Goal: Use online tool/utility: Use online tool/utility

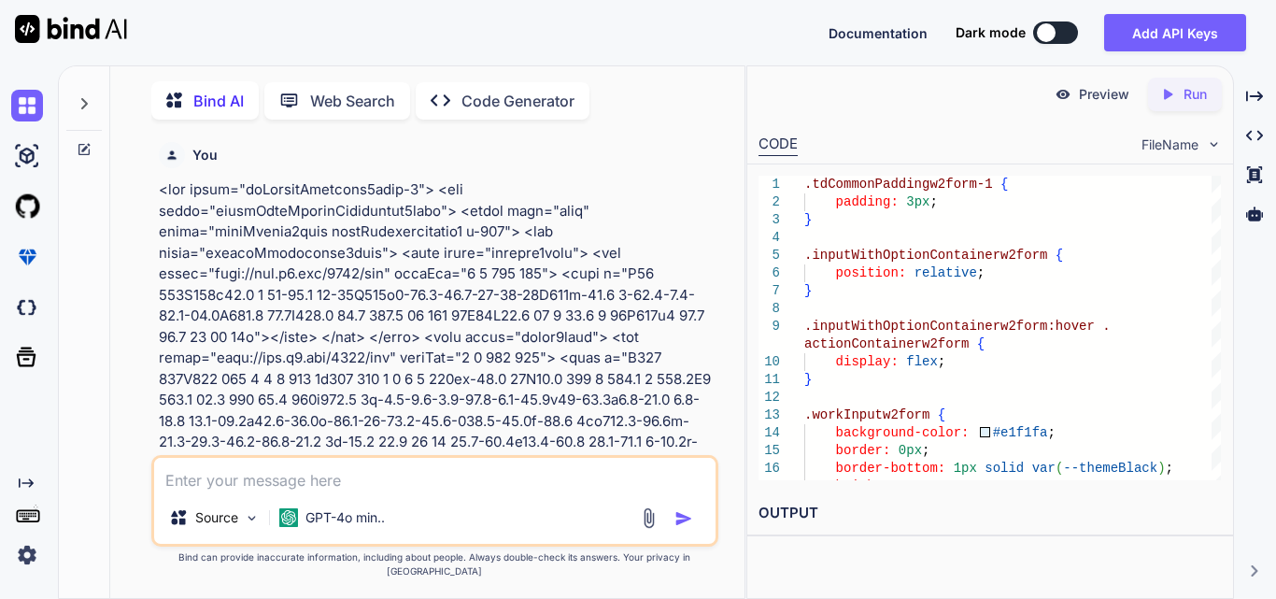
scroll to position [2027, 0]
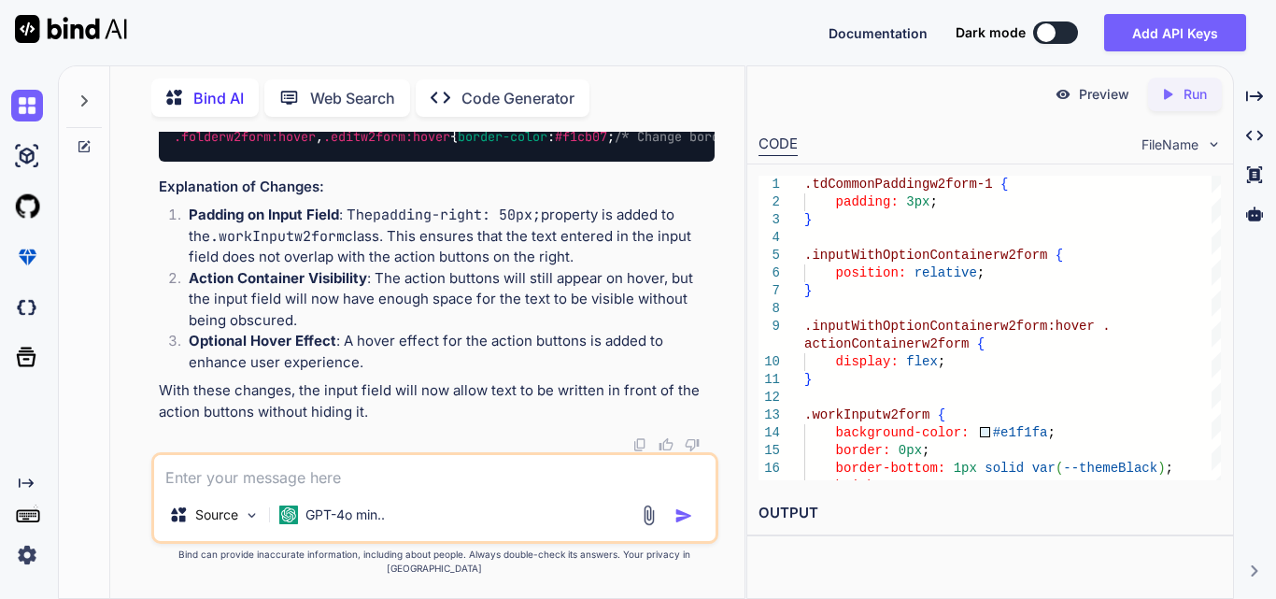
click at [405, 489] on textarea at bounding box center [434, 472] width 561 height 34
paste textarea ".workInputw2form { transform: scaleX(1); /* Normal size */ /* Left side is fixe…"
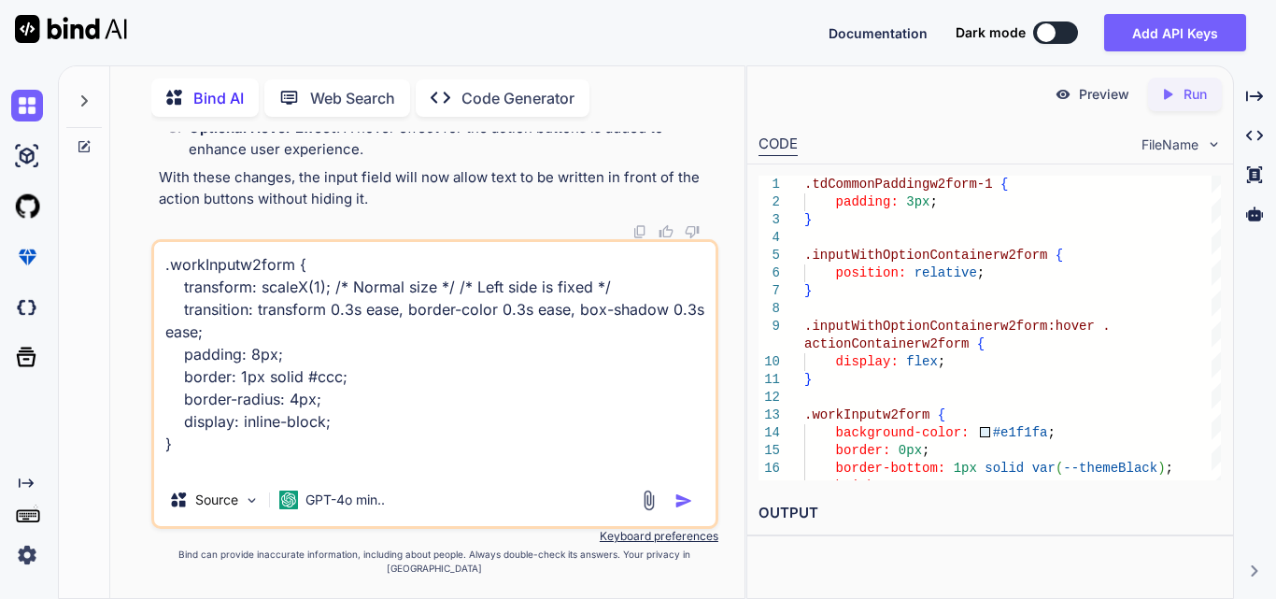
scroll to position [318, 0]
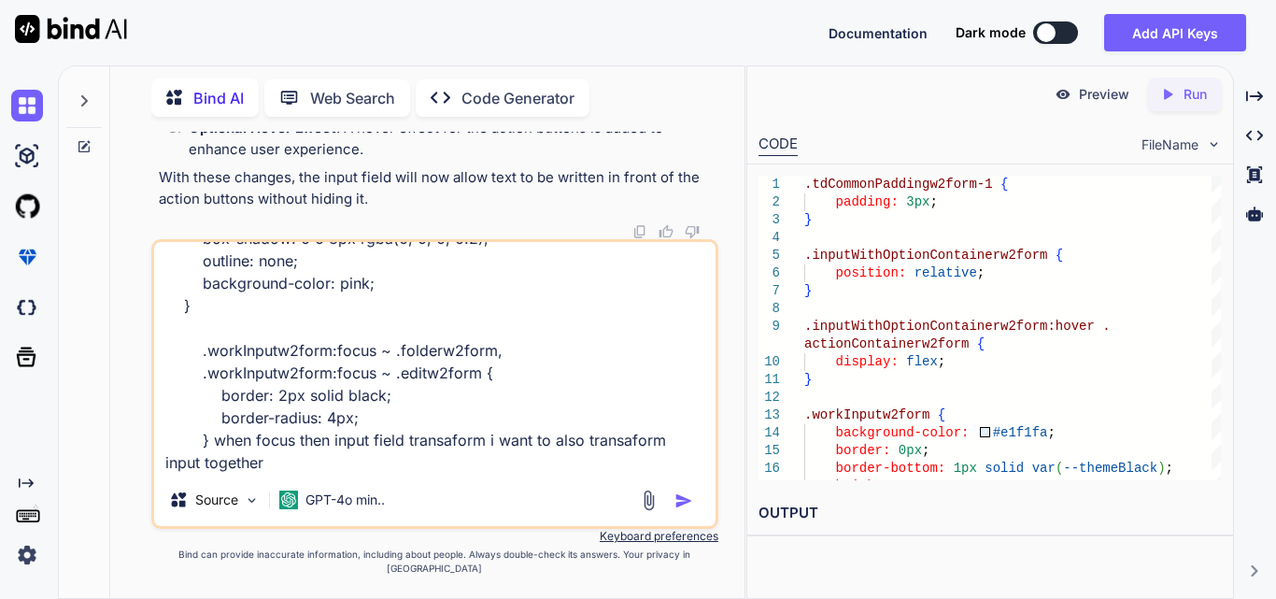
click at [337, 472] on textarea ".workInputw2form { transform: scaleX(1); /* Normal size */ /* Left side is fixe…" at bounding box center [434, 358] width 561 height 232
paste textarea ".folderw2form, .editw2form { display: flex; align-items: center; justify-conten…"
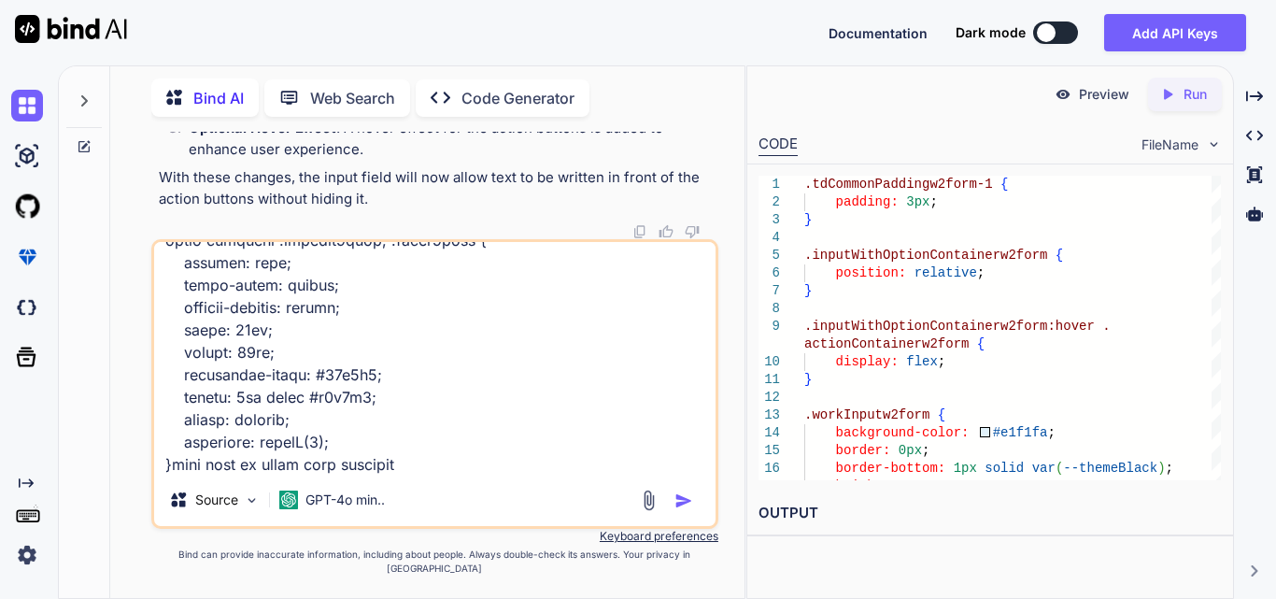
type textarea ".workInputw2form { transform: scaleX(1); /* Normal size */ /* Left side is fixe…"
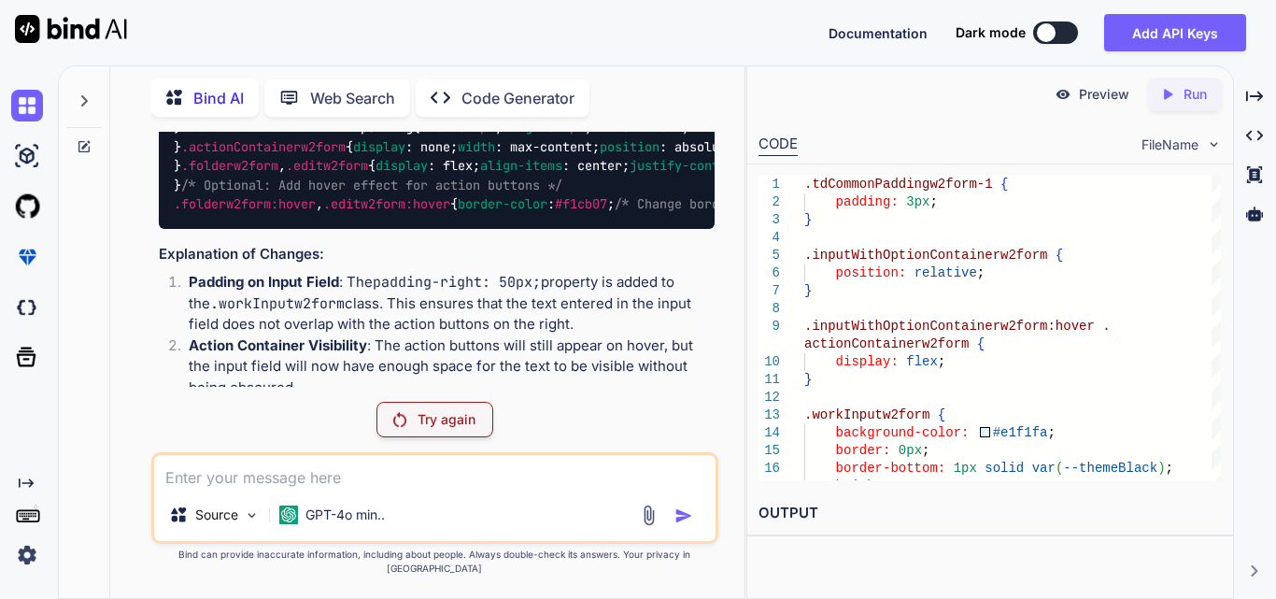
scroll to position [1194, 0]
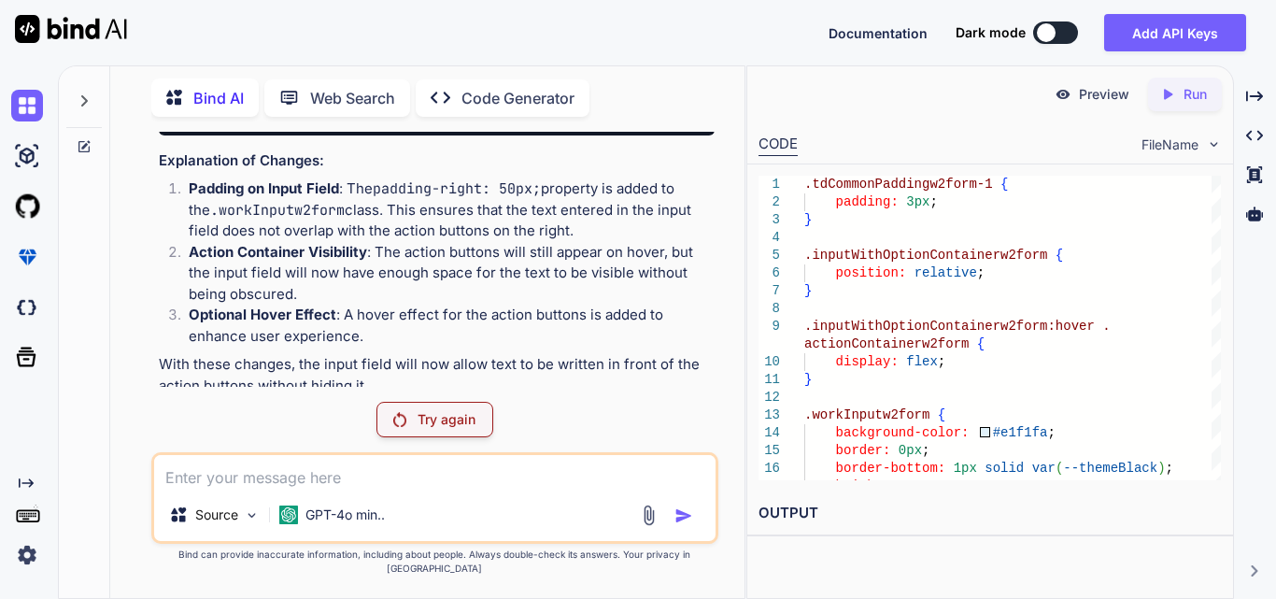
drag, startPoint x: 354, startPoint y: 267, endPoint x: 202, endPoint y: 272, distance: 152.3
click at [202, 121] on code ".tdCommonPaddingw2form-1 { padding : 3px ; } .inputWithOptionContainerw2form { …" at bounding box center [988, 15] width 1629 height 210
copy code "padding-right : 50px ;"
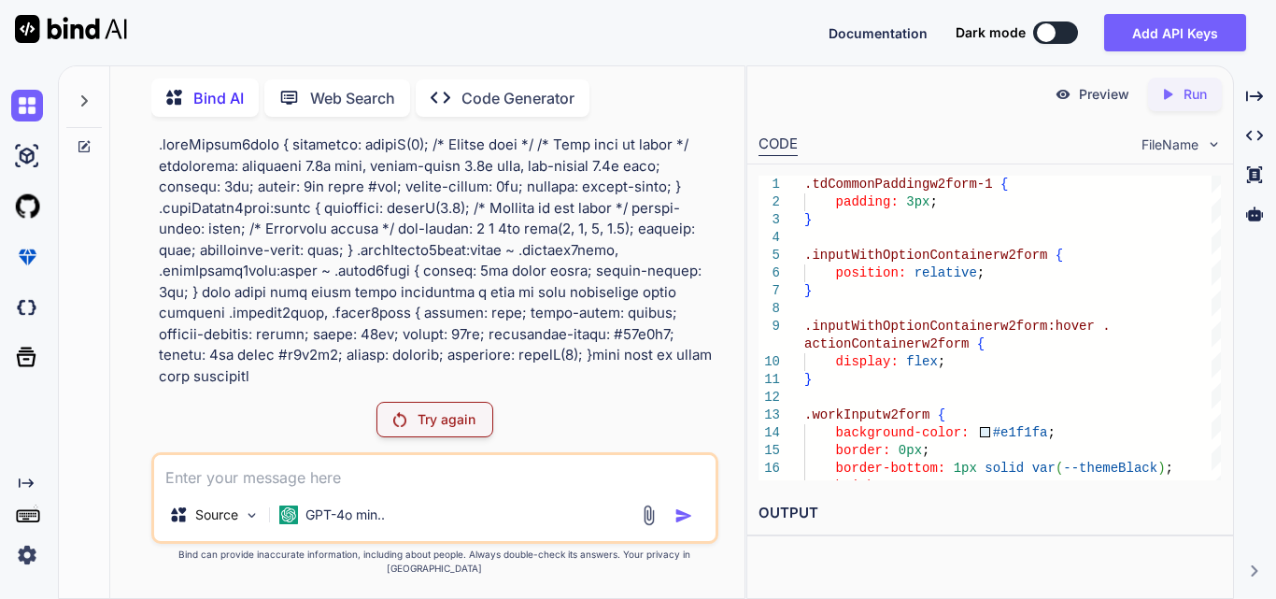
scroll to position [1848, 0]
click at [388, 489] on textarea at bounding box center [434, 472] width 561 height 34
click at [250, 489] on textarea at bounding box center [434, 472] width 561 height 34
paste textarea "<tr> <td> <div class="label"> <label class="fontmaintainw2form" style="font-siz…"
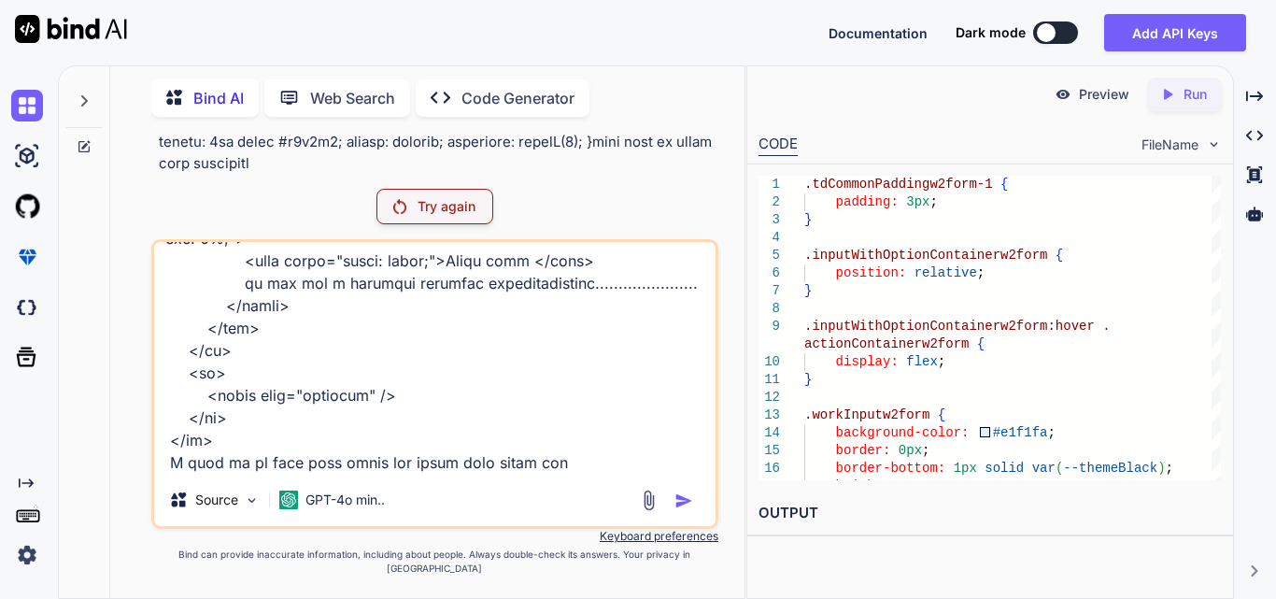
scroll to position [7266, 0]
type textarea "<tr> <td> <div class="label"> <label class="fontmaintainw2form" style="font-siz…"
click at [671, 490] on div "Source GPT-4o min.." at bounding box center [434, 384] width 567 height 290
click at [674, 490] on div "Source GPT-4o min.." at bounding box center [434, 384] width 567 height 290
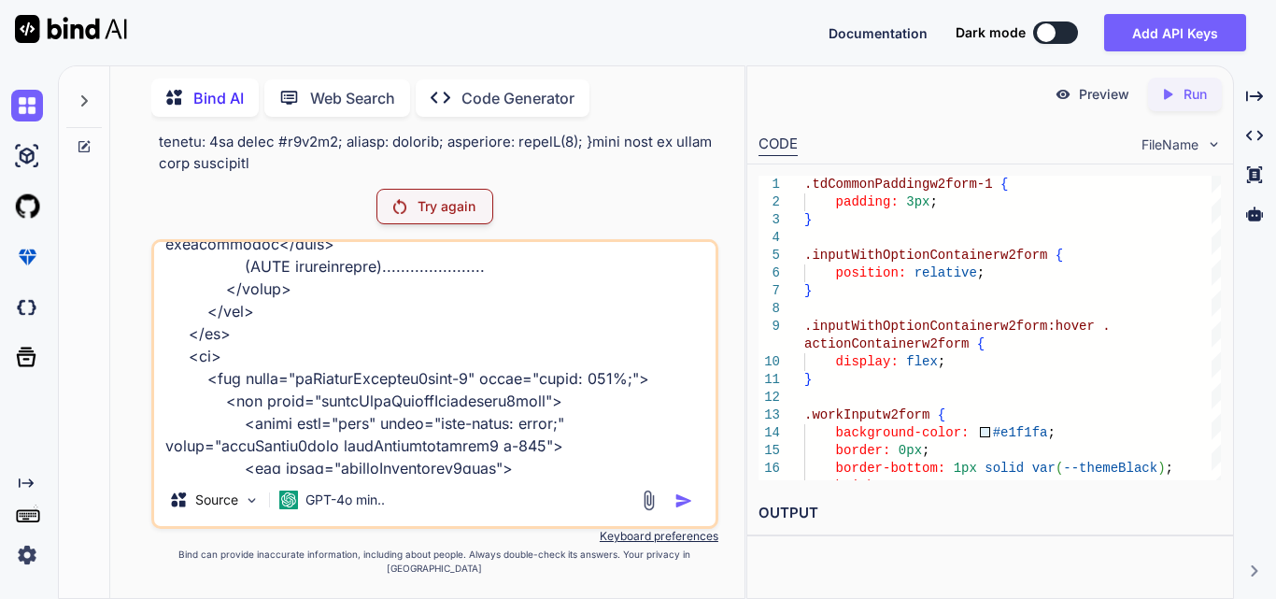
scroll to position [0, 0]
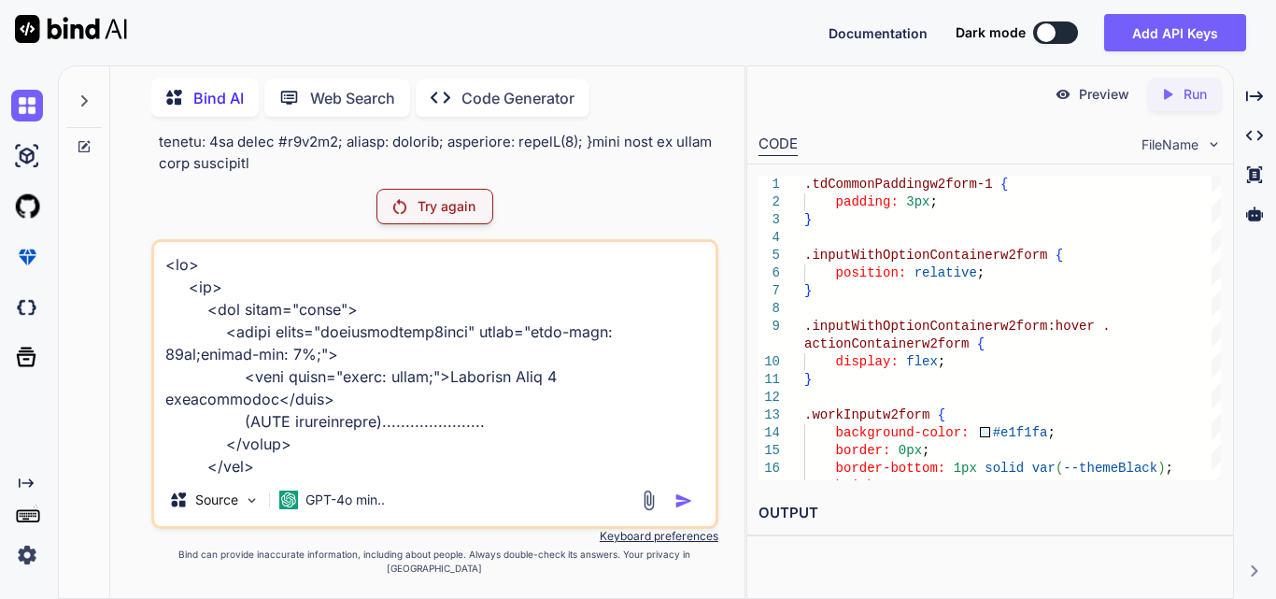
drag, startPoint x: 519, startPoint y: 454, endPoint x: 163, endPoint y: 274, distance: 399.0
click at [163, 274] on textarea at bounding box center [434, 358] width 561 height 232
click at [422, 216] on p "Try again" at bounding box center [447, 206] width 58 height 19
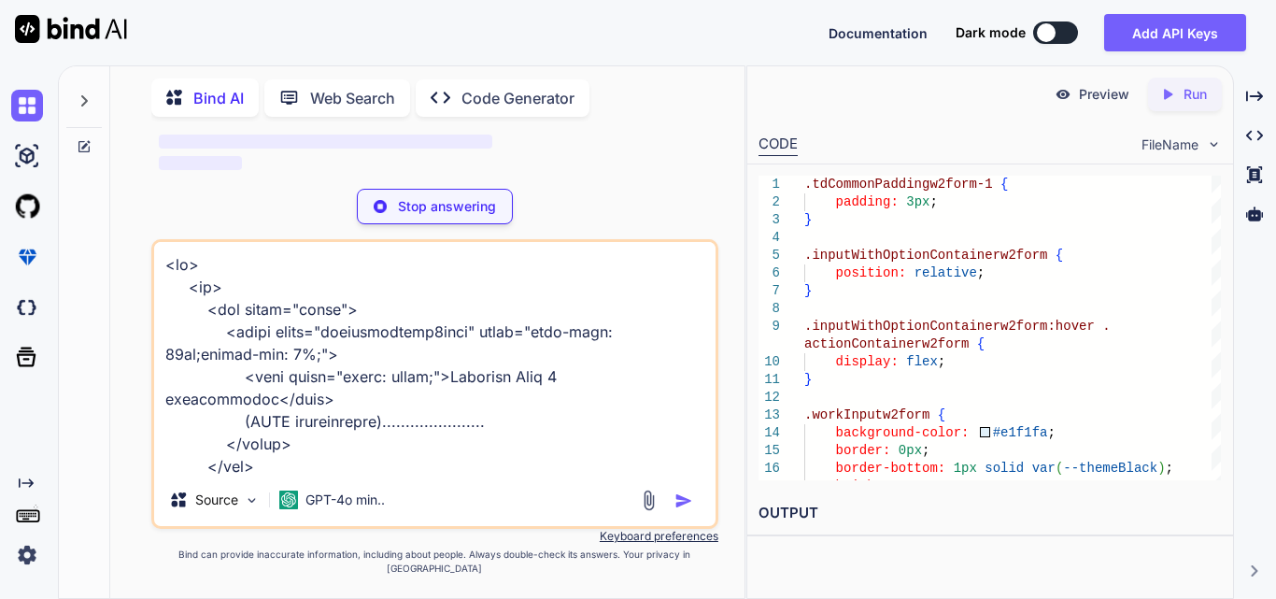
scroll to position [2362, 0]
click at [667, 207] on div "Stop answering" at bounding box center [434, 206] width 567 height 35
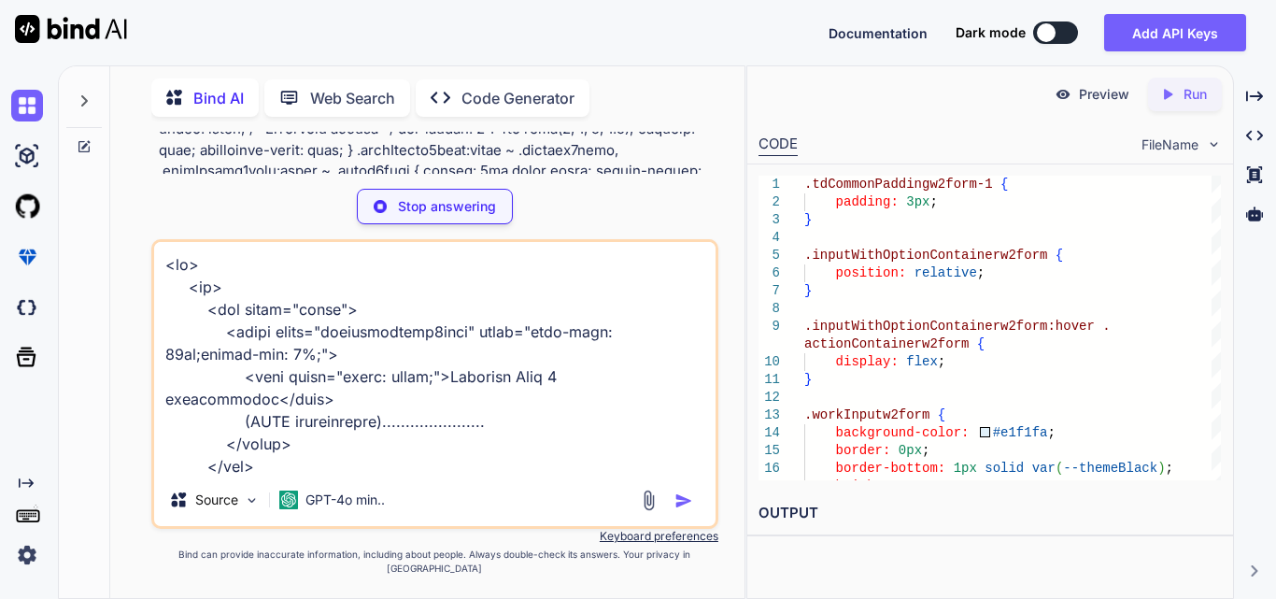
scroll to position [1614, 0]
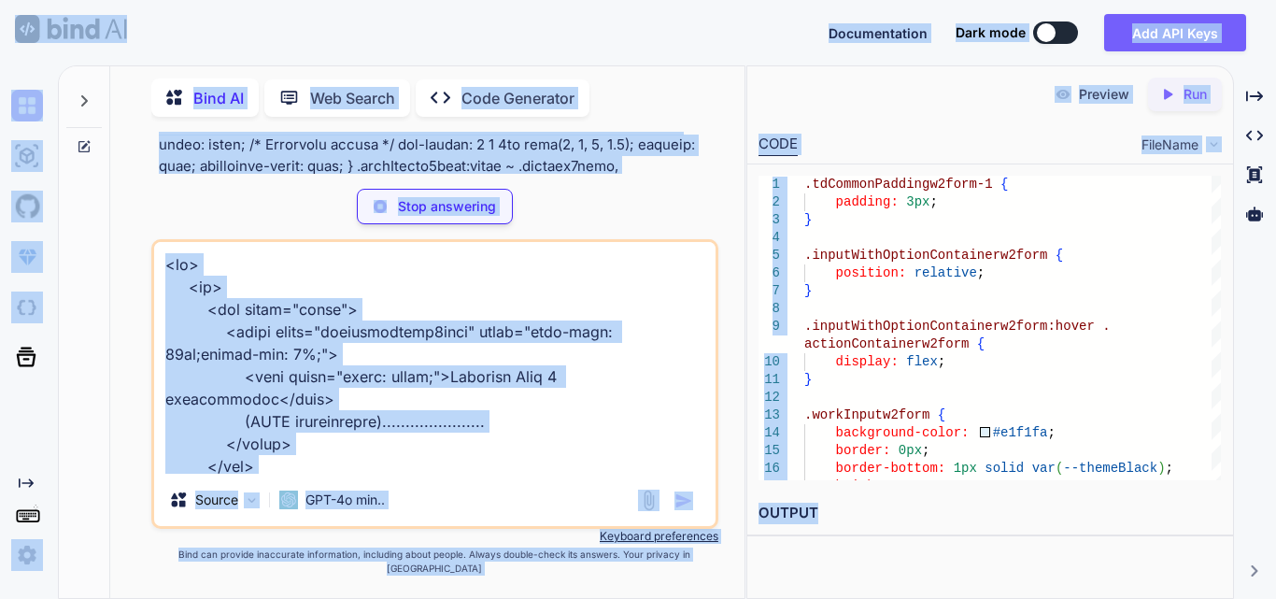
click at [477, 460] on textarea at bounding box center [434, 358] width 561 height 232
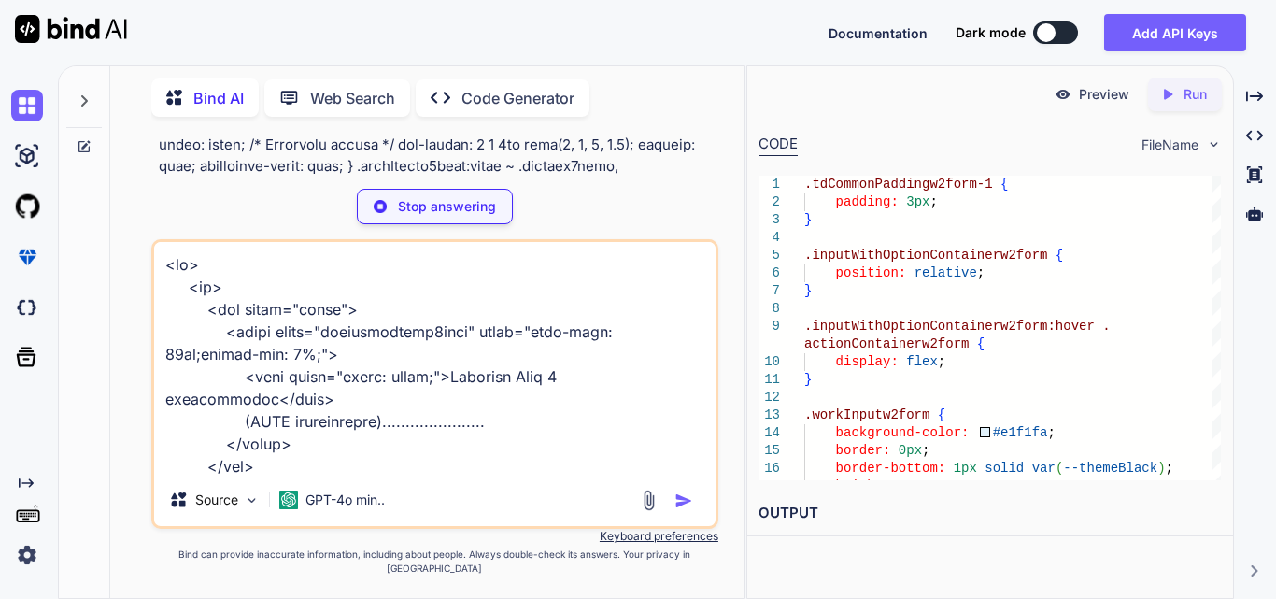
click at [465, 472] on textarea at bounding box center [434, 358] width 561 height 232
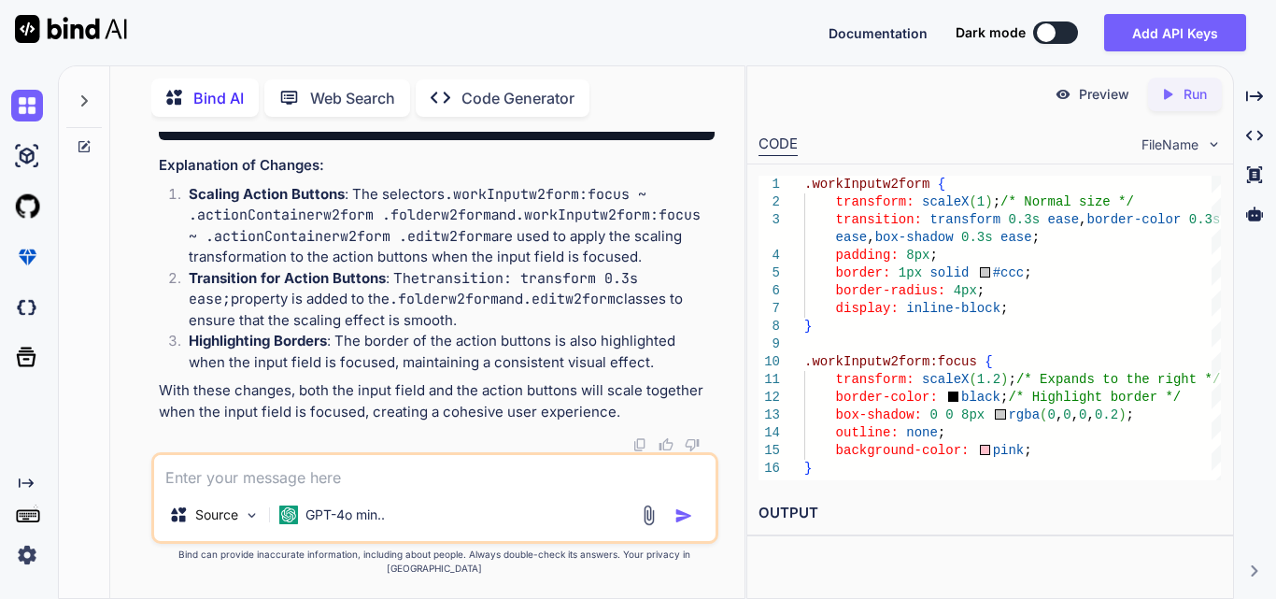
scroll to position [2735, 0]
drag, startPoint x: 190, startPoint y: 362, endPoint x: 162, endPoint y: 284, distance: 82.4
click at [162, 140] on div ".workInputw2form { transform : scaleX ( 1 ); /* Normal size */ transition : tra…" at bounding box center [437, 1] width 556 height 277
copy code ".workInputw2form { transform : scaleX ( 1 ); /* Normal size */ transition : tra…"
click at [321, 489] on textarea at bounding box center [434, 472] width 561 height 34
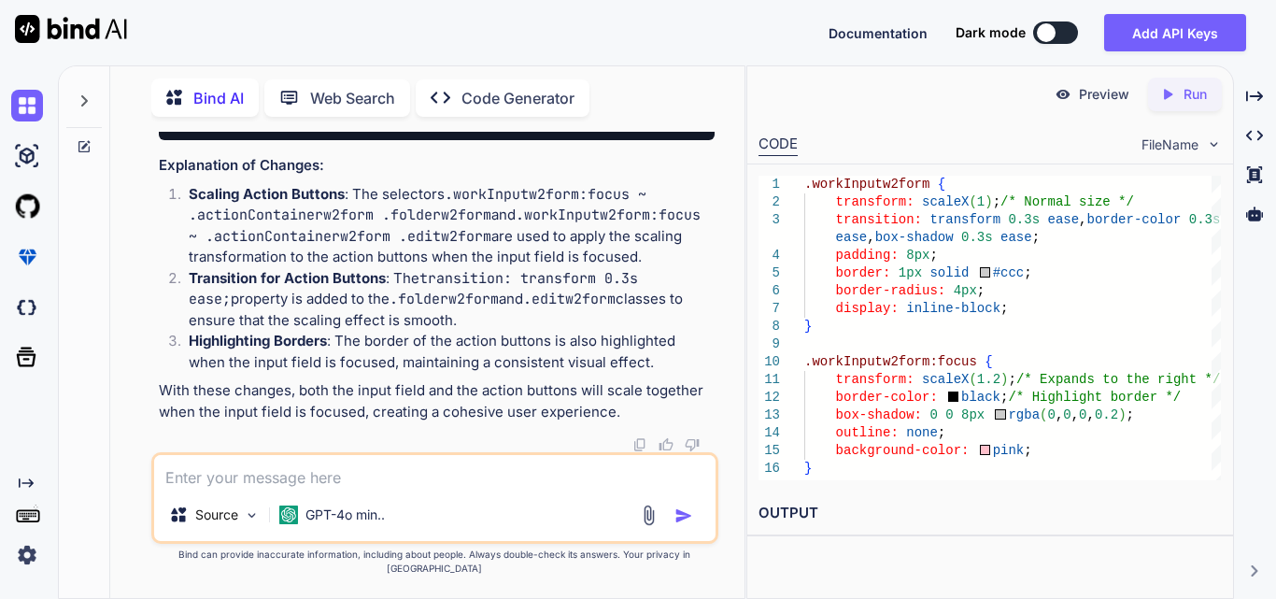
paste textarea "<tr class="row" style="border-bottom:1px solid gray;">"
click at [541, 489] on textarea "<tr class="row" style="border-bottom:1px solid gray;"> When" at bounding box center [434, 472] width 561 height 34
drag, startPoint x: 545, startPoint y: 491, endPoint x: 286, endPoint y: 492, distance: 258.8
click at [286, 489] on textarea "<tr class="row" style="border-bottom:1px solid gray;"> When" at bounding box center [434, 472] width 561 height 34
click at [620, 489] on textarea "<tr class="row" style="border-bottom:1px solid gray;"> When" at bounding box center [434, 472] width 561 height 34
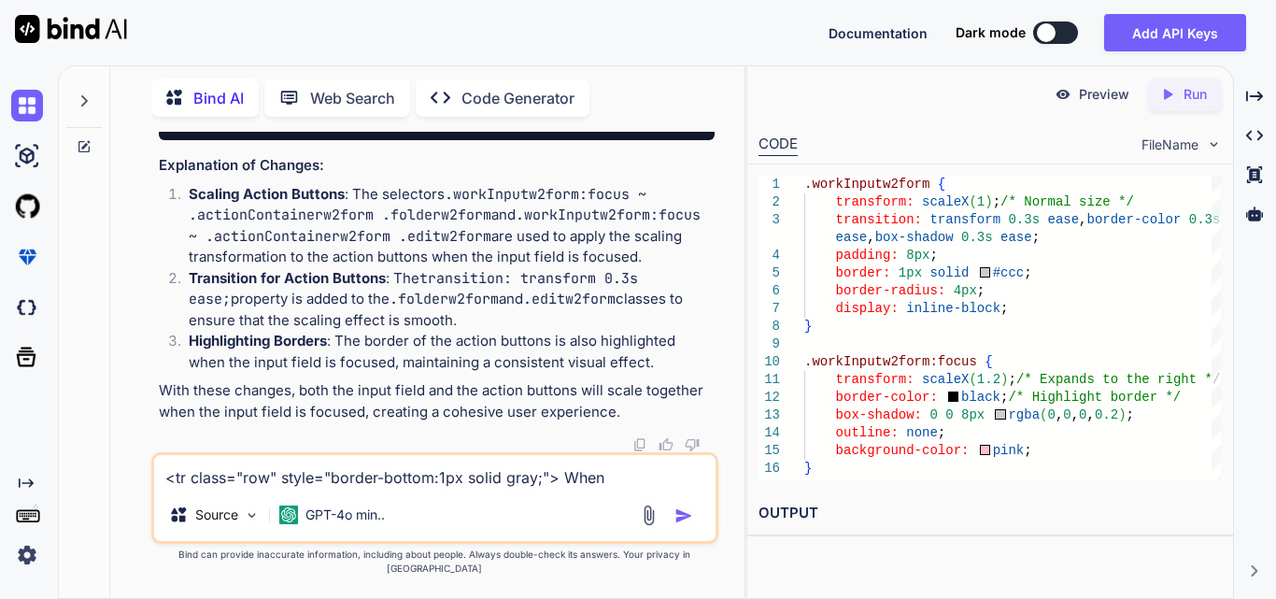
paste textarea "style="border-bottom:1px solid gray;"
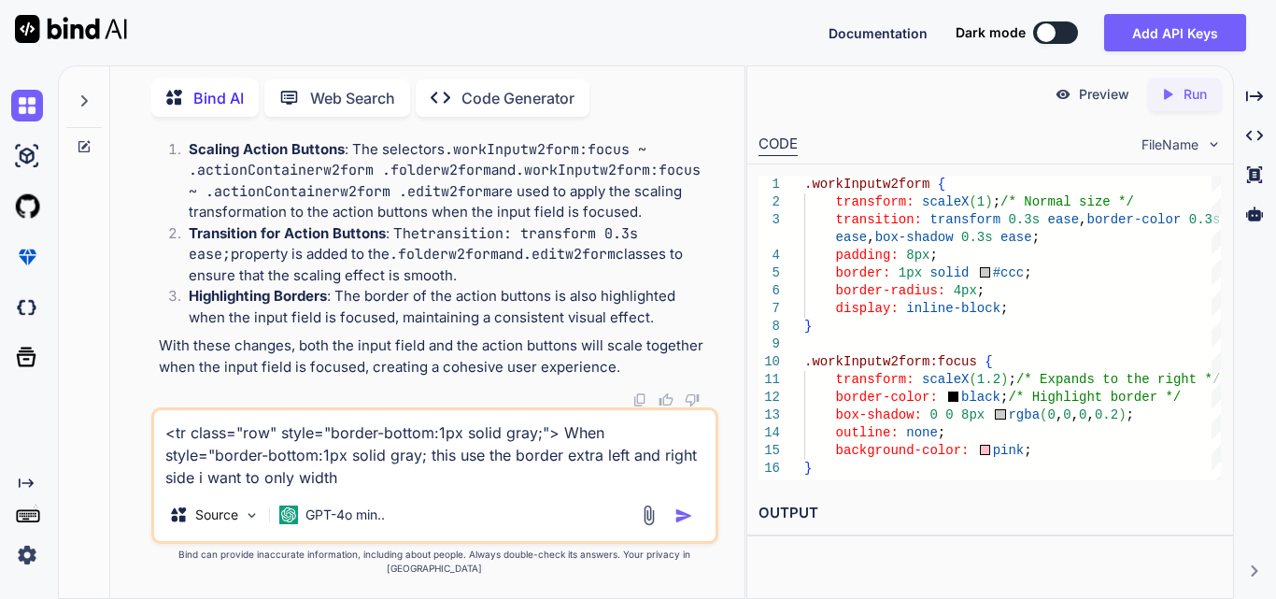
paste textarea ".formk2-table2 { width: 100%; border:1px solid gray; }"
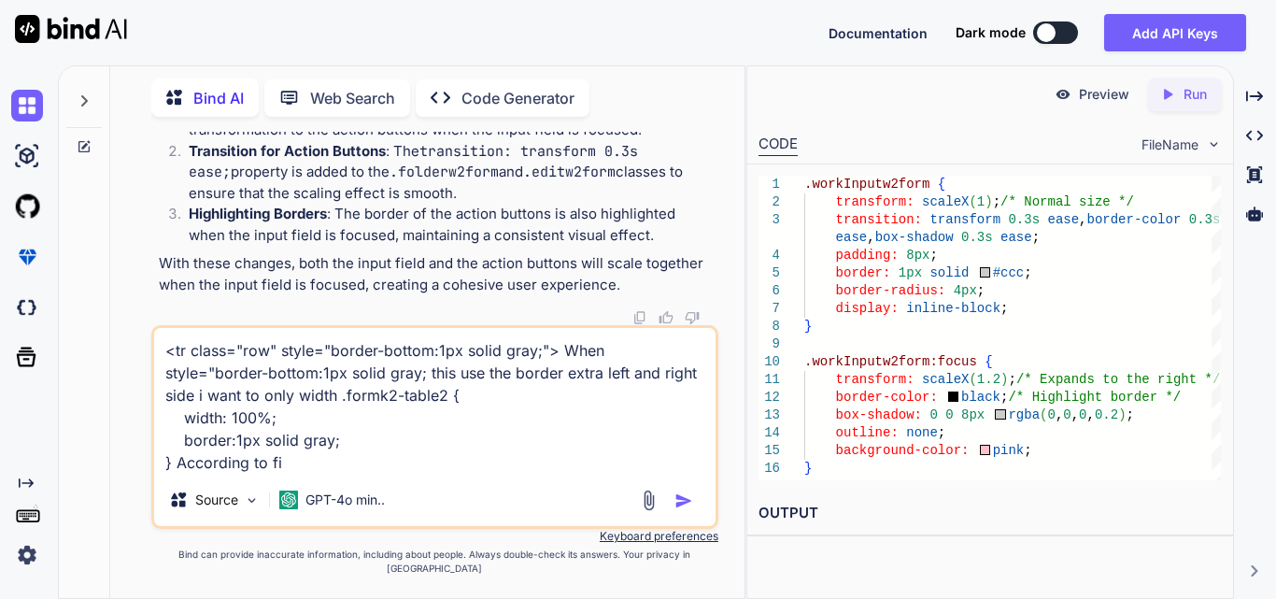
type textarea "<tr class="row" style="border-bottom:1px solid gray;"> When style="border-botto…"
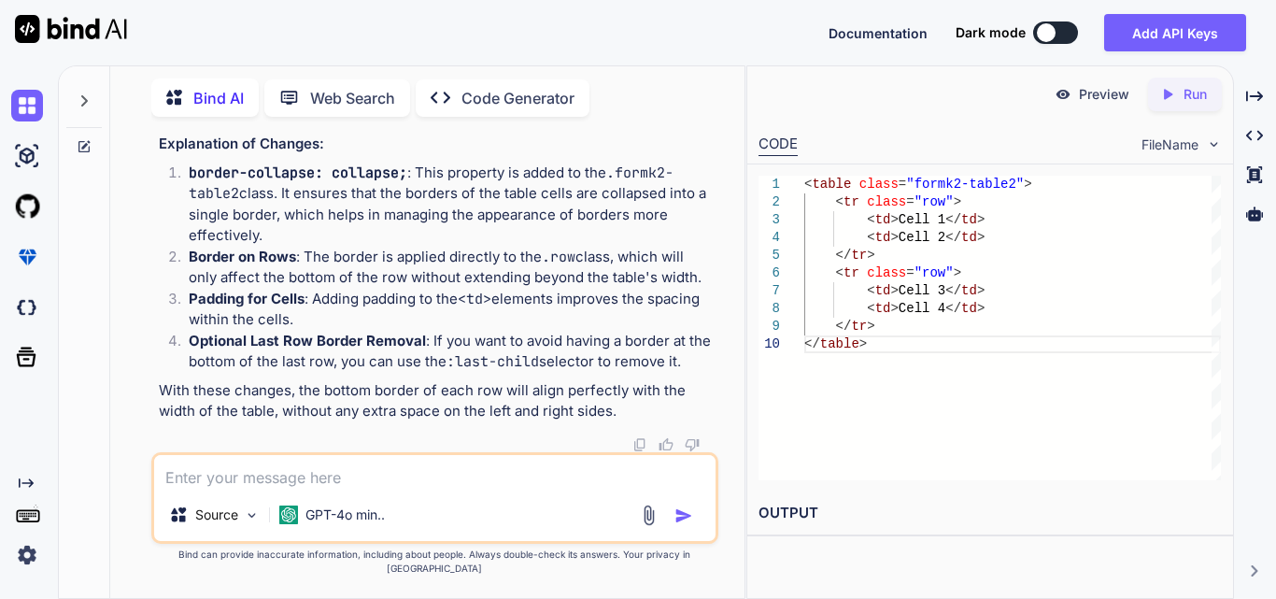
scroll to position [4719, 0]
drag, startPoint x: 195, startPoint y: 324, endPoint x: 163, endPoint y: 290, distance: 46.9
click at [163, 119] on div ".formk2-table2 { width : 100% ; border-collapse : collapse; /* Ensures borders …" at bounding box center [437, 84] width 556 height 68
copy code ".row { border-bottom : 1px solid gray; /* Apply border to the row */ }"
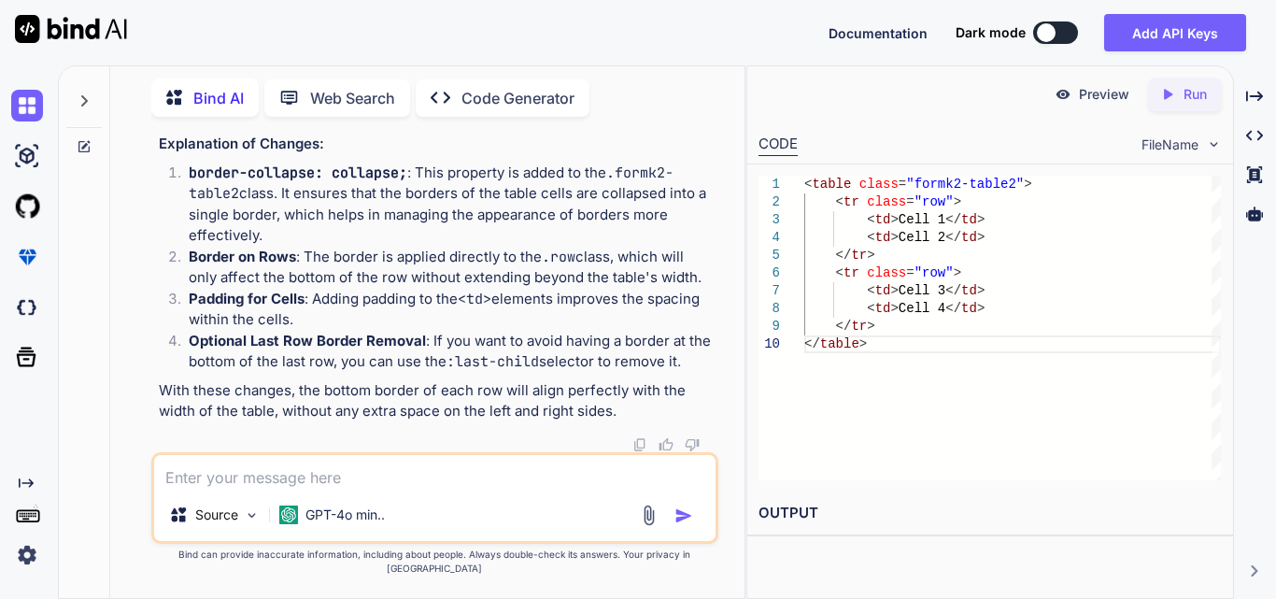
drag, startPoint x: 403, startPoint y: 419, endPoint x: 206, endPoint y: 420, distance: 196.2
click at [206, 104] on code ".formk2-table2 { width : 100% ; border-collapse : collapse; /* Ensures borders …" at bounding box center [1127, 84] width 1907 height 38
copy code "border-collapse : collapse;"
